Goal: Task Accomplishment & Management: Use online tool/utility

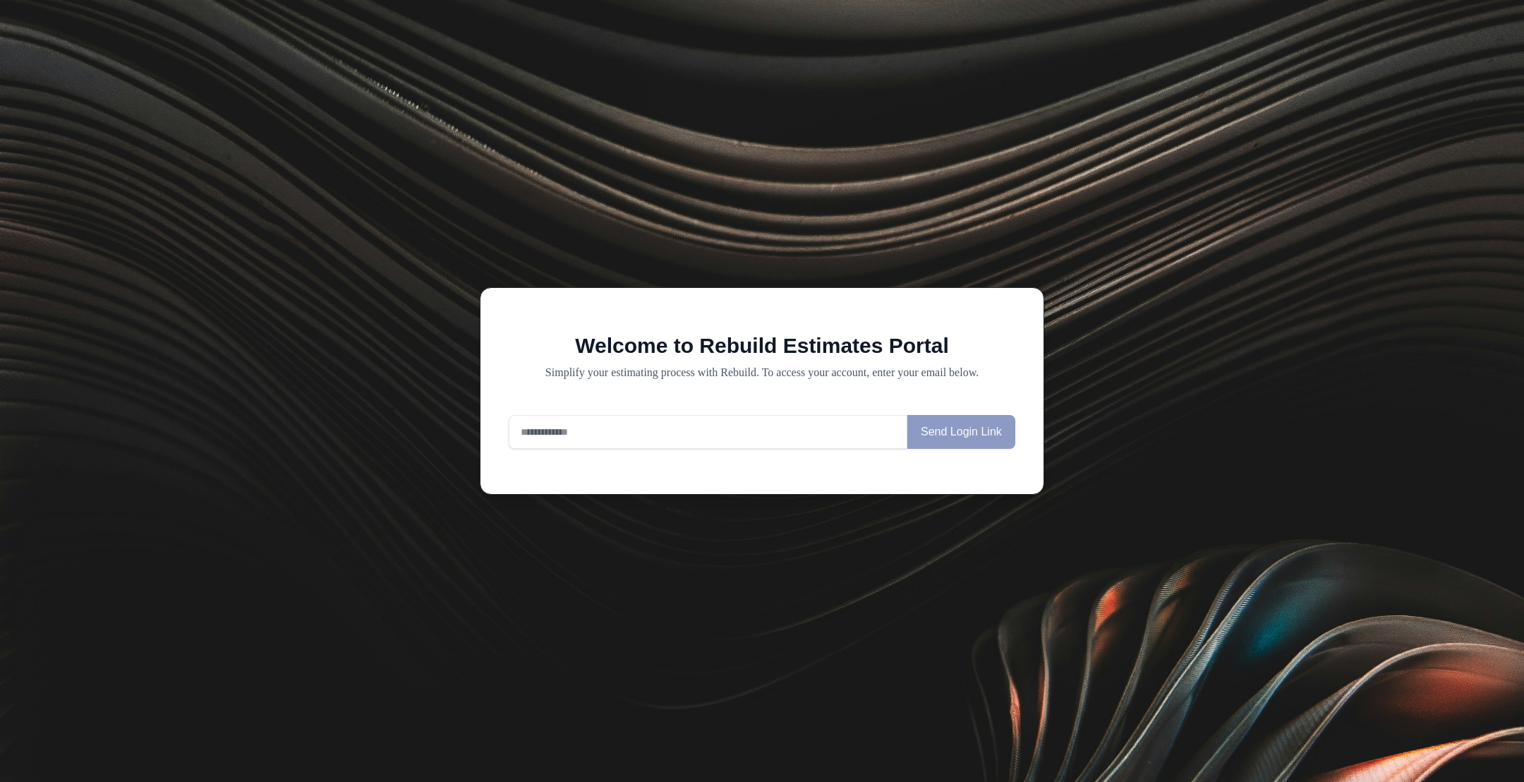
click at [606, 431] on input "email" at bounding box center [708, 432] width 399 height 34
type input "*"
type input "**********"
